Goal: Navigation & Orientation: Understand site structure

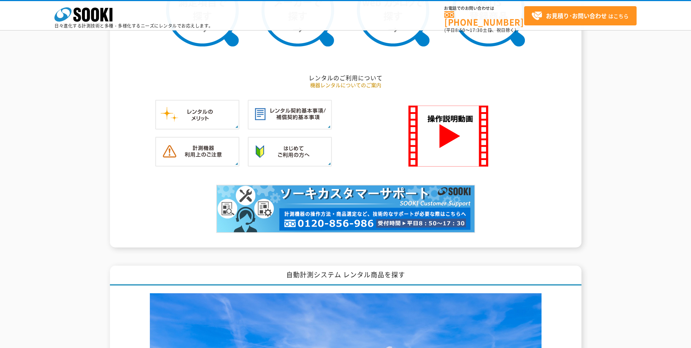
scroll to position [798, 0]
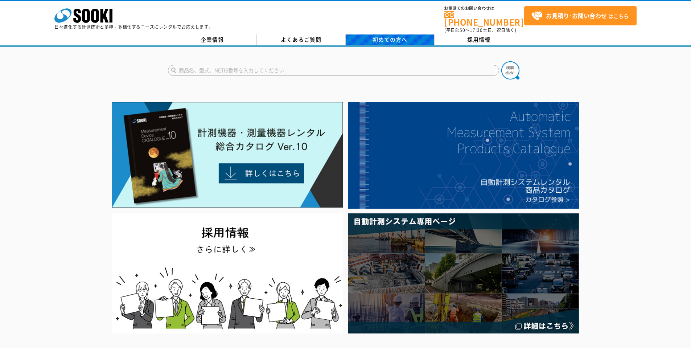
click at [378, 36] on span "初めての方へ" at bounding box center [389, 40] width 35 height 8
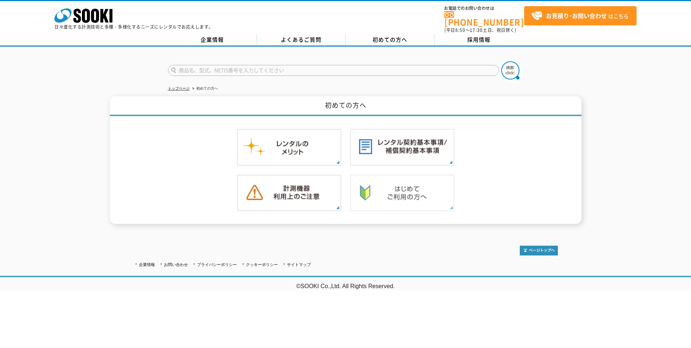
click at [370, 185] on img at bounding box center [402, 192] width 104 height 37
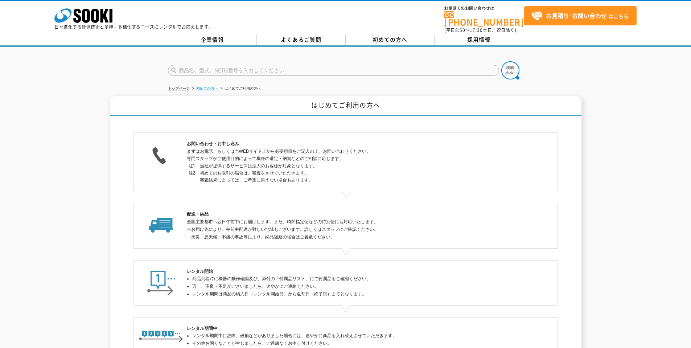
click at [213, 86] on link "初めての方へ" at bounding box center [207, 88] width 22 height 4
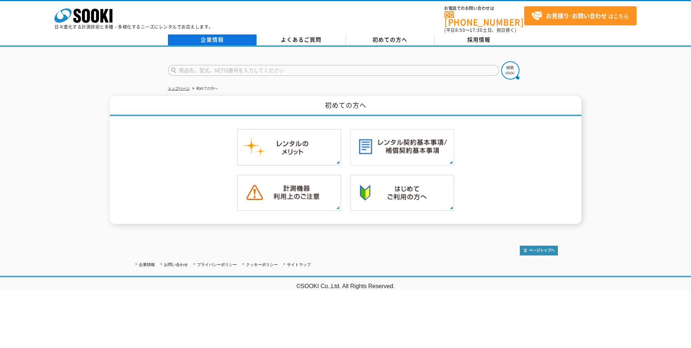
click at [212, 34] on link "企業情報" at bounding box center [212, 39] width 89 height 11
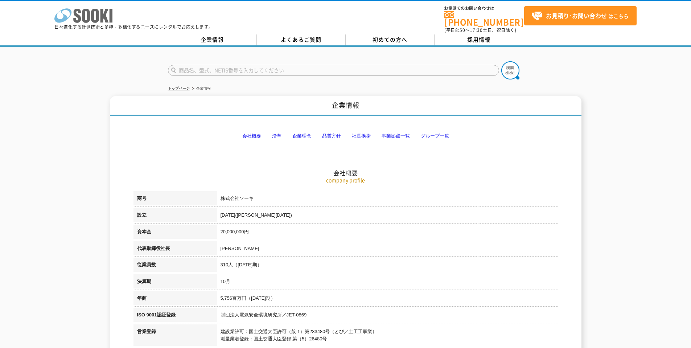
click at [91, 18] on icon at bounding box center [95, 16] width 8 height 14
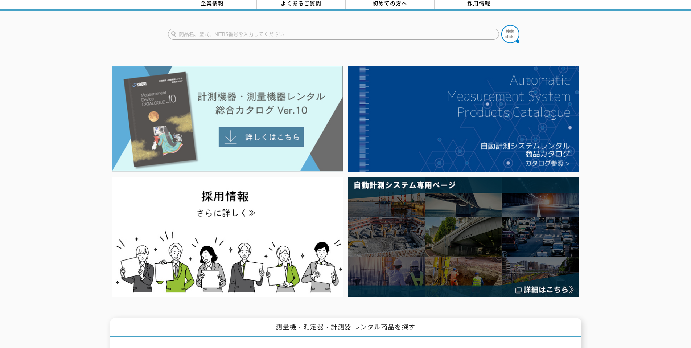
click at [218, 74] on img at bounding box center [227, 119] width 231 height 106
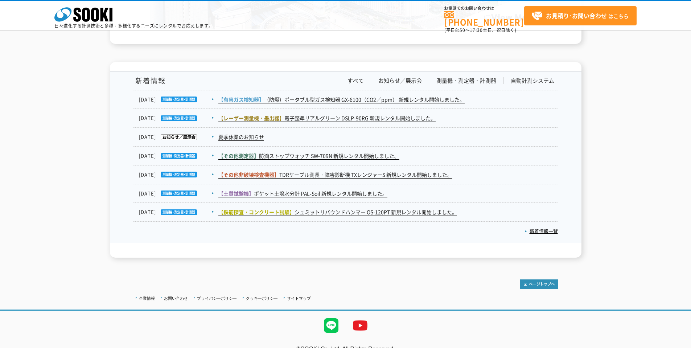
scroll to position [1173, 0]
